Goal: Information Seeking & Learning: Learn about a topic

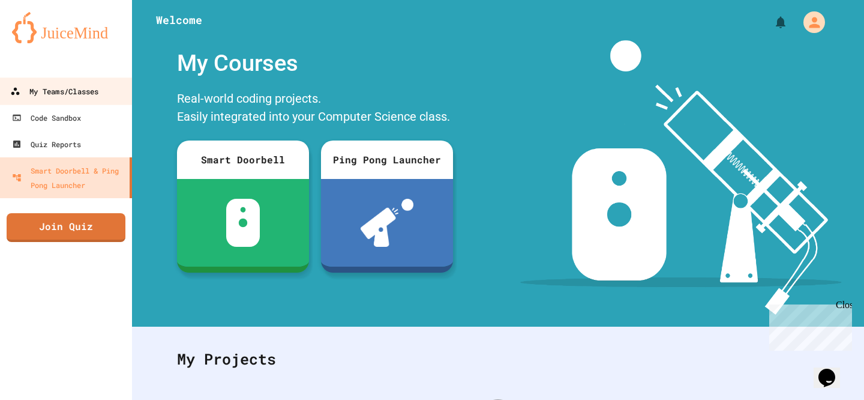
click at [91, 92] on div "My Teams/Classes" at bounding box center [54, 91] width 88 height 15
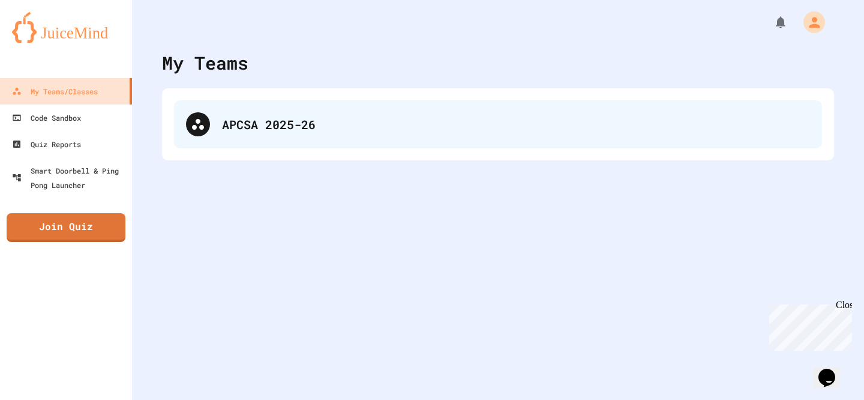
click at [445, 126] on div "APCSA 2025-26" at bounding box center [516, 124] width 588 height 18
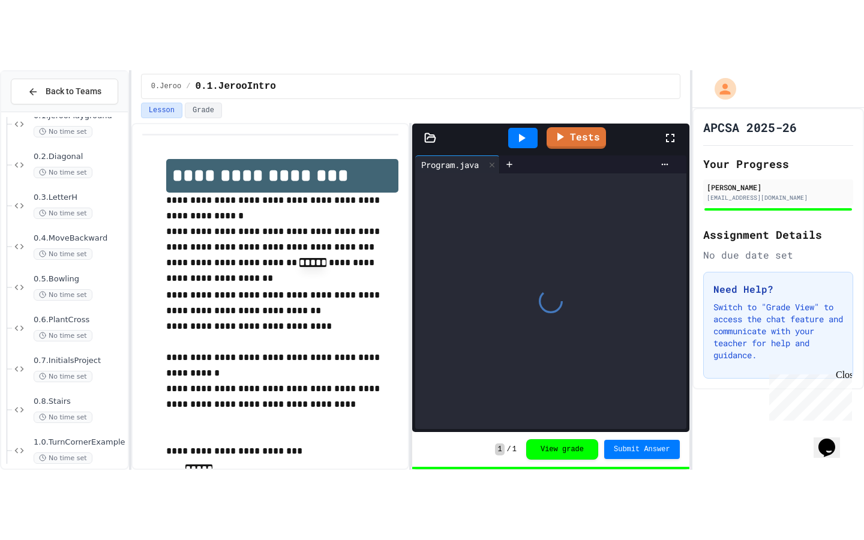
scroll to position [153, 0]
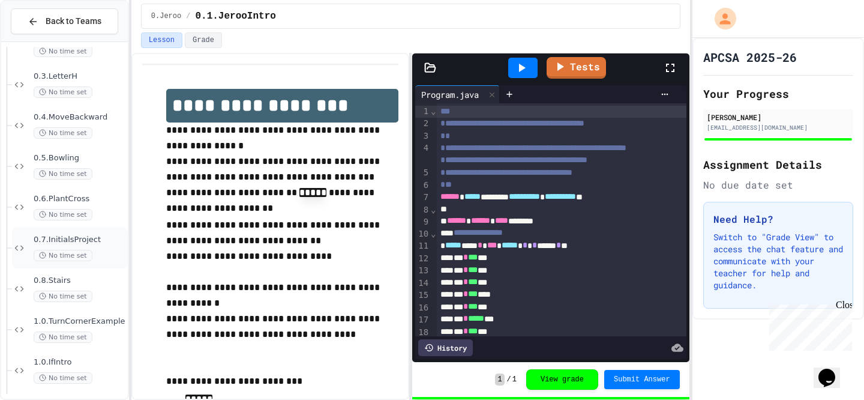
click at [95, 242] on span "0.7.InitialsProject" at bounding box center [80, 240] width 92 height 10
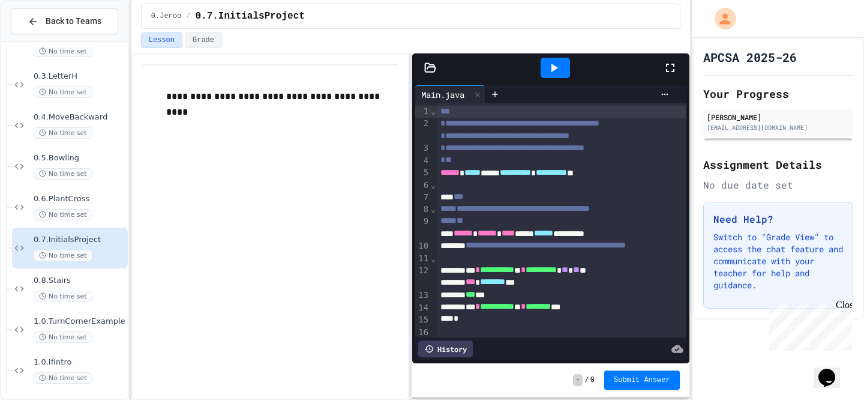
click at [666, 71] on icon at bounding box center [670, 68] width 8 height 8
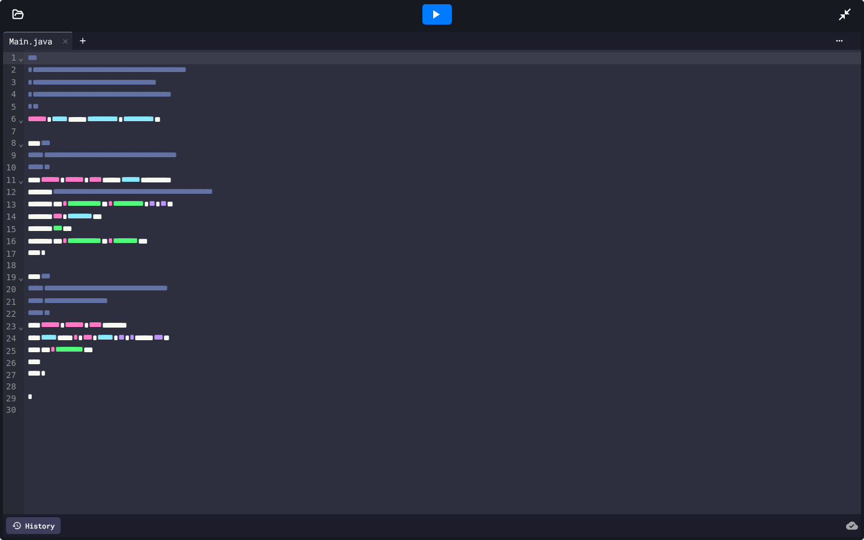
click at [439, 16] on icon at bounding box center [436, 14] width 14 height 14
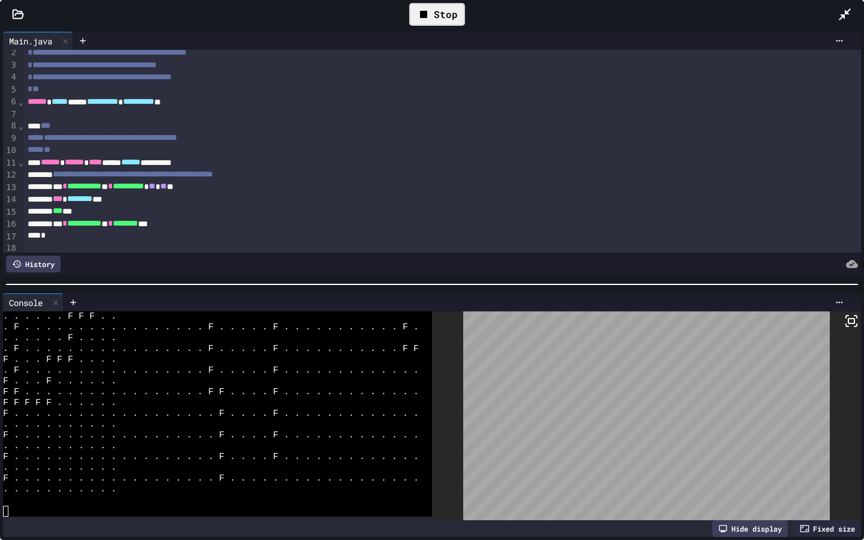
scroll to position [18, 0]
click at [86, 32] on div at bounding box center [82, 41] width 19 height 18
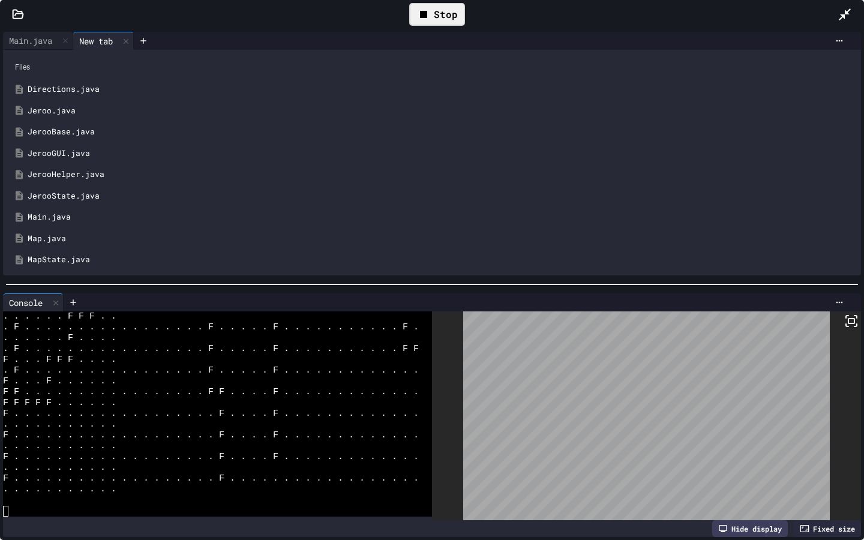
click at [76, 115] on div "Jeroo.java" at bounding box center [441, 111] width 826 height 12
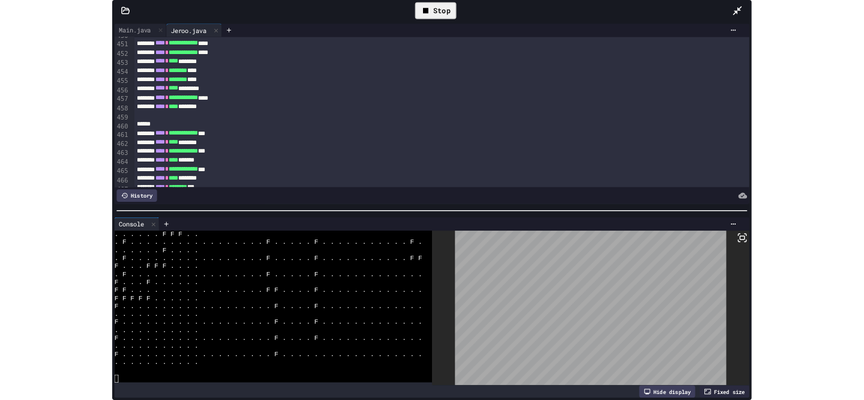
scroll to position [5696, 0]
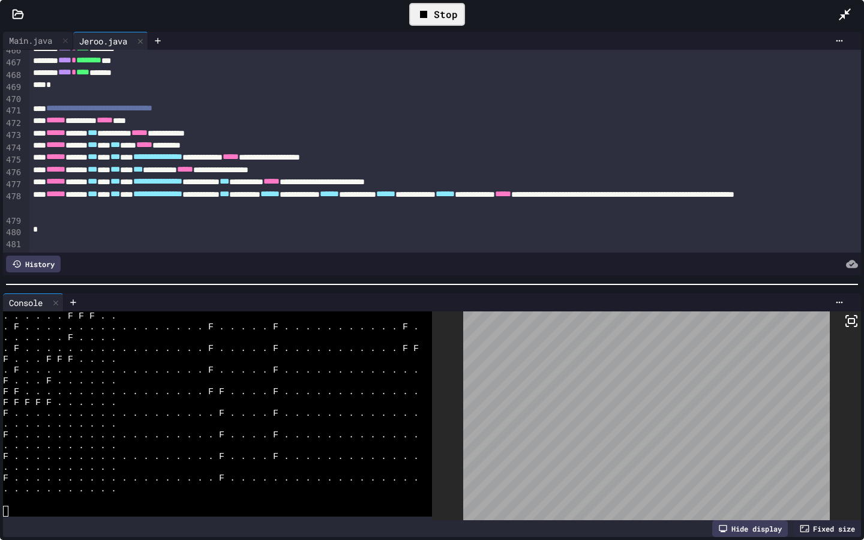
click at [426, 16] on icon at bounding box center [423, 14] width 7 height 7
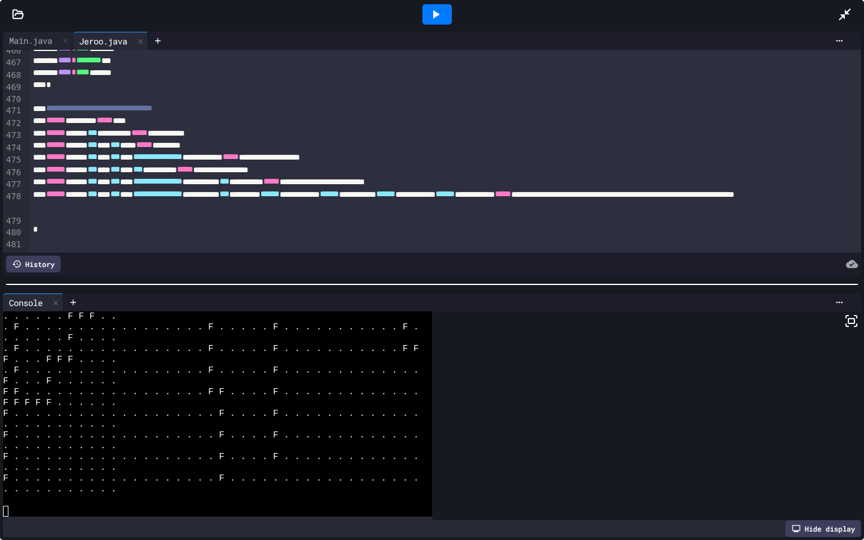
click at [852, 19] on icon at bounding box center [845, 14] width 14 height 14
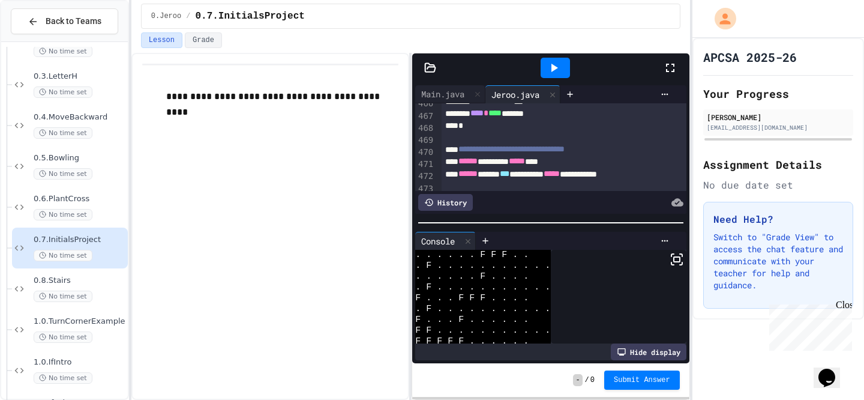
scroll to position [2636, 0]
